Goal: Navigation & Orientation: Go to known website

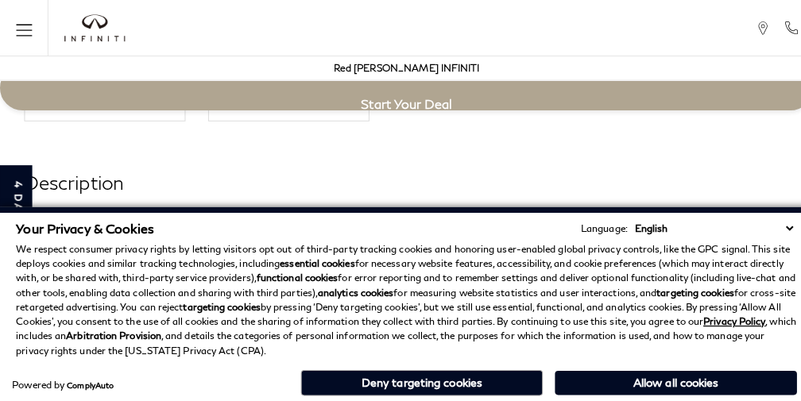
scroll to position [3090, 0]
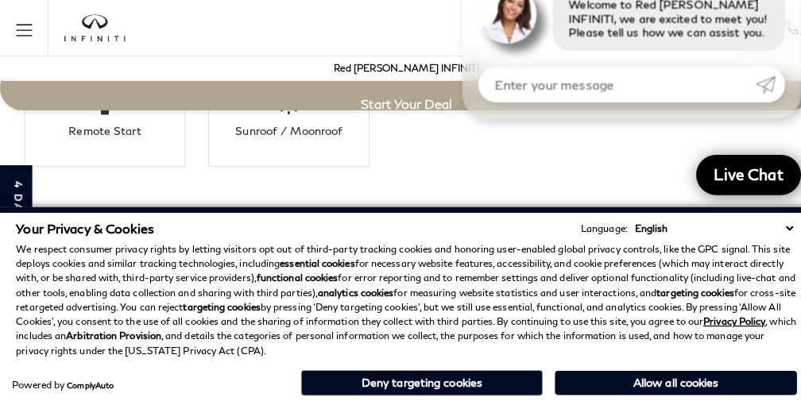
click at [517, 301] on p "We respect consumer privacy rights by letting visitors opt out of third-party t…" at bounding box center [401, 296] width 770 height 114
click at [60, 58] on div "Red [PERSON_NAME] INFINITI" at bounding box center [401, 68] width 786 height 24
click at [83, 46] on div at bounding box center [93, 28] width 91 height 56
click at [99, 62] on div "Red [PERSON_NAME] INFINITI" at bounding box center [401, 68] width 786 height 24
click at [87, 30] on img "infiniti" at bounding box center [94, 27] width 60 height 27
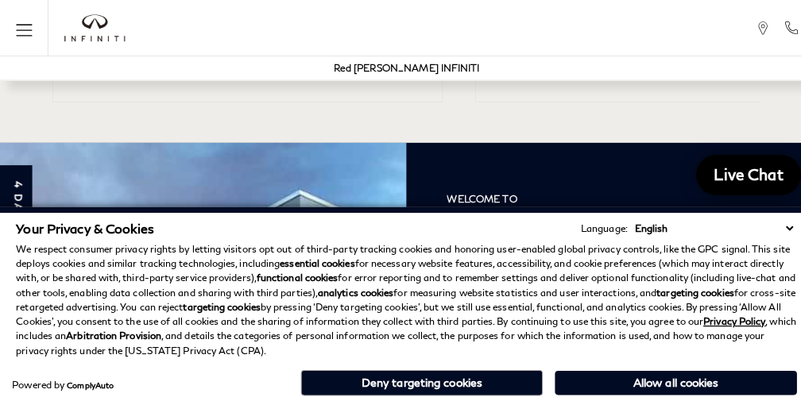
scroll to position [2023, 0]
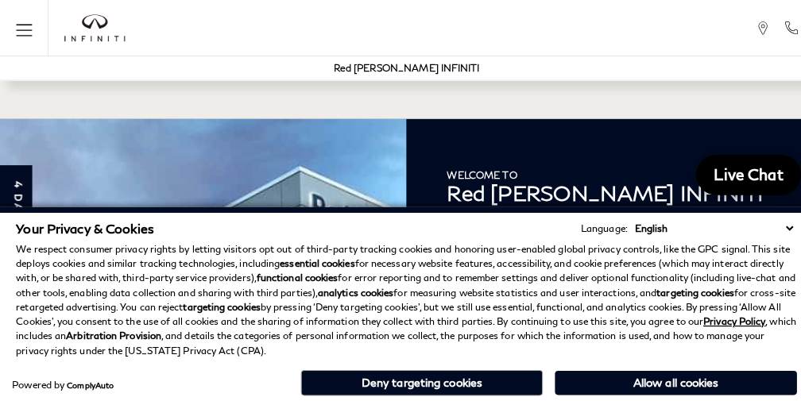
click at [0, 163] on link "4 days 6 hours left!" at bounding box center [16, 253] width 32 height 180
